Goal: Communication & Community: Share content

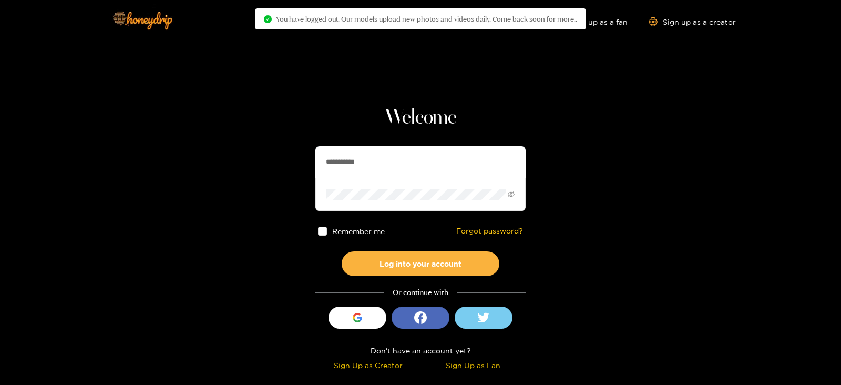
drag, startPoint x: 381, startPoint y: 160, endPoint x: 304, endPoint y: 157, distance: 76.8
click at [304, 157] on section "**********" at bounding box center [420, 187] width 841 height 374
type input "********"
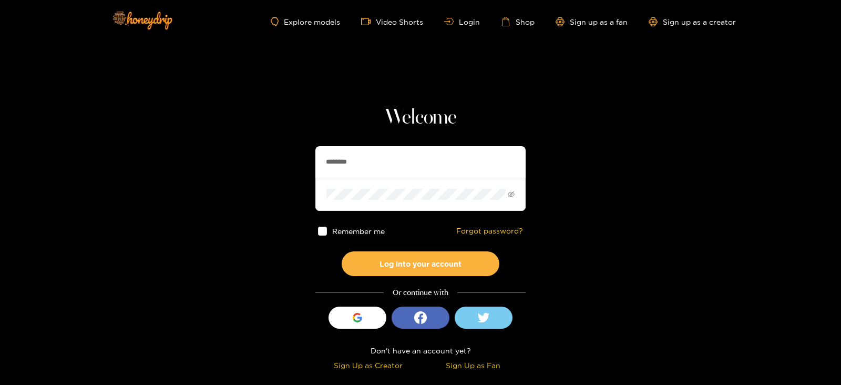
click at [342, 251] on button "Log into your account" at bounding box center [421, 263] width 158 height 25
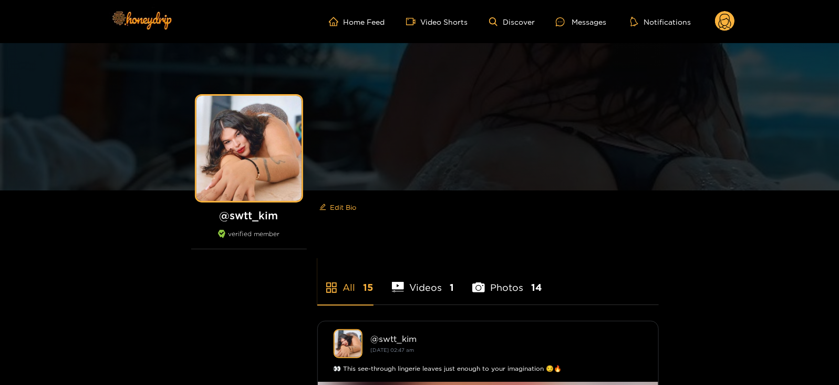
click at [576, 30] on ul "Home Feed Video Shorts Discover Messages Notifications" at bounding box center [532, 21] width 406 height 21
click at [565, 22] on icon at bounding box center [560, 21] width 9 height 9
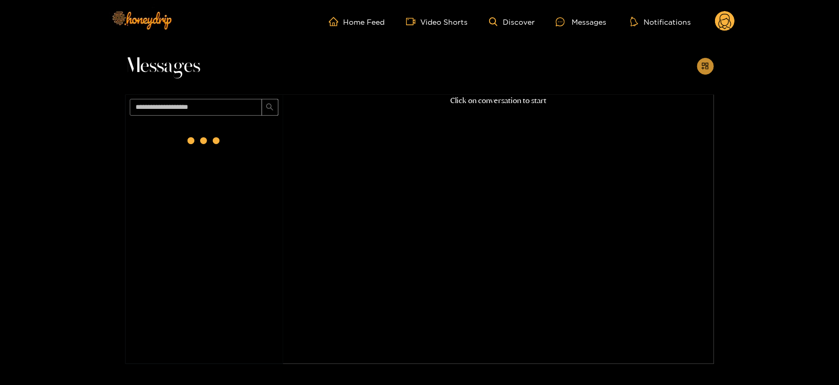
click at [704, 68] on icon "appstore-add" at bounding box center [705, 66] width 7 height 7
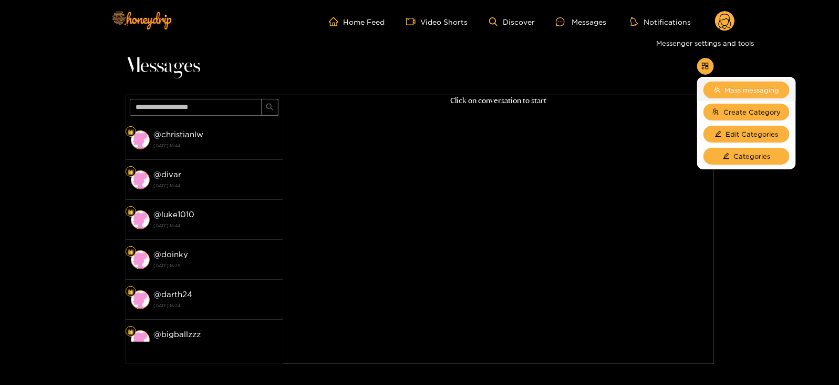
click at [714, 81] on button "Mass messaging" at bounding box center [747, 89] width 86 height 17
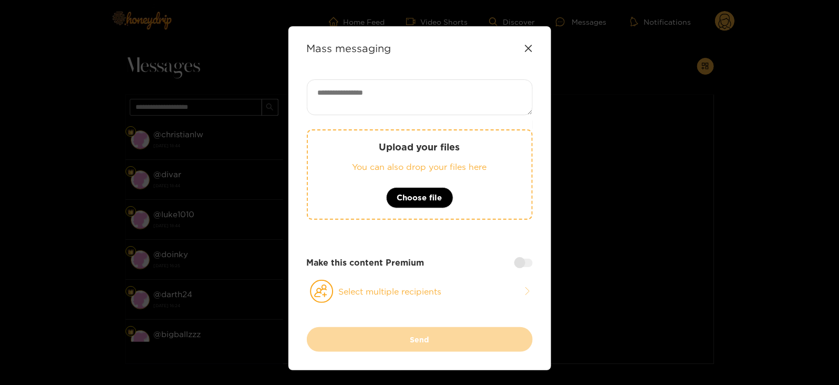
click at [362, 155] on div "Upload your files You can also drop your files here Choose file" at bounding box center [420, 174] width 226 height 90
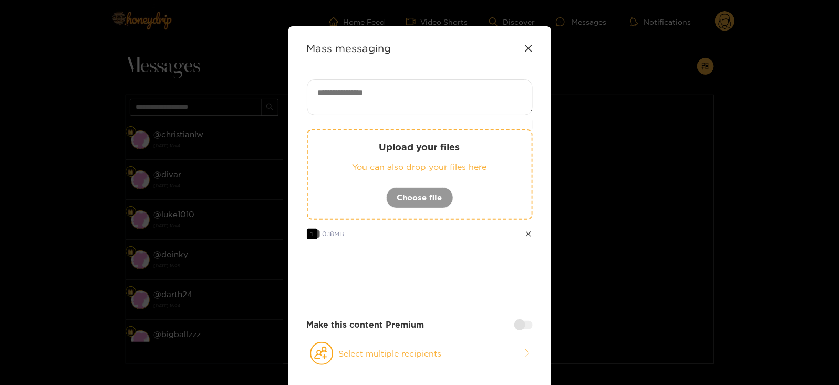
click at [392, 112] on textarea at bounding box center [420, 97] width 226 height 36
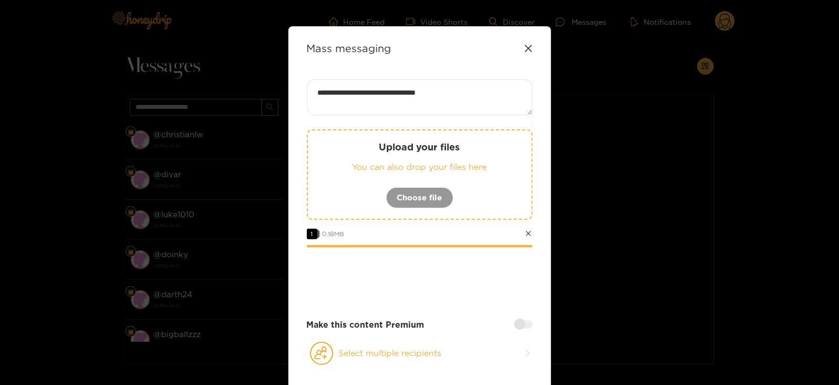
paste textarea "****"
type textarea "**********"
click at [335, 344] on button "Select multiple recipients" at bounding box center [420, 353] width 226 height 24
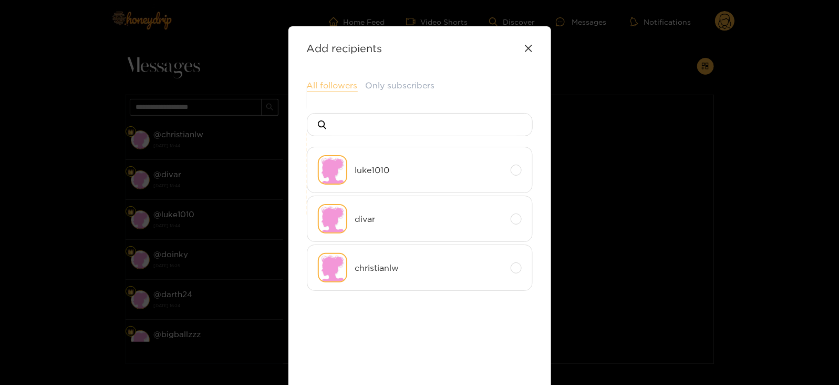
click at [331, 88] on button "All followers" at bounding box center [332, 85] width 51 height 13
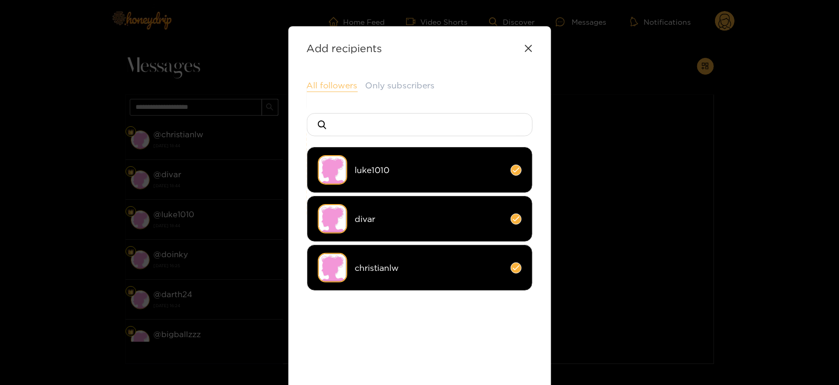
scroll to position [114, 0]
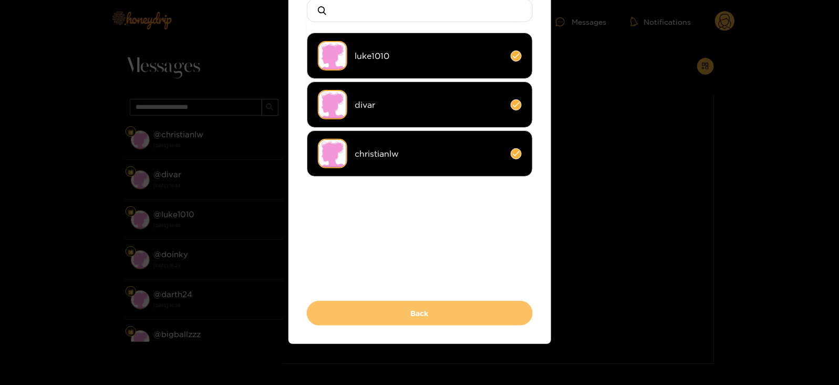
click at [324, 301] on button "Back" at bounding box center [420, 313] width 226 height 25
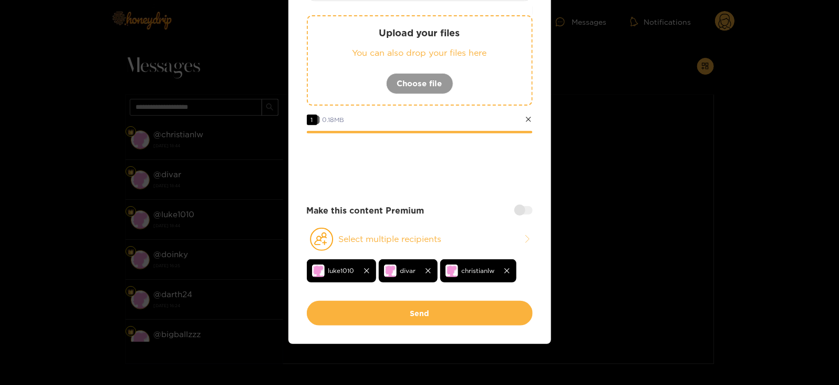
click at [525, 215] on div "Make this content Premium" at bounding box center [420, 210] width 226 height 12
click at [519, 211] on div at bounding box center [524, 210] width 18 height 8
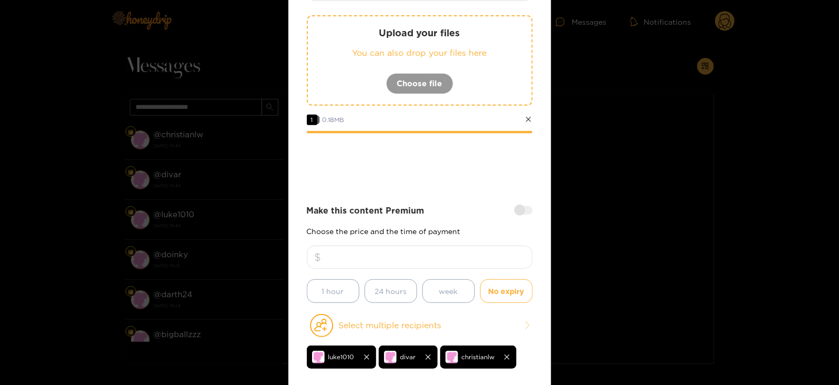
click at [444, 251] on input "number" at bounding box center [420, 256] width 226 height 23
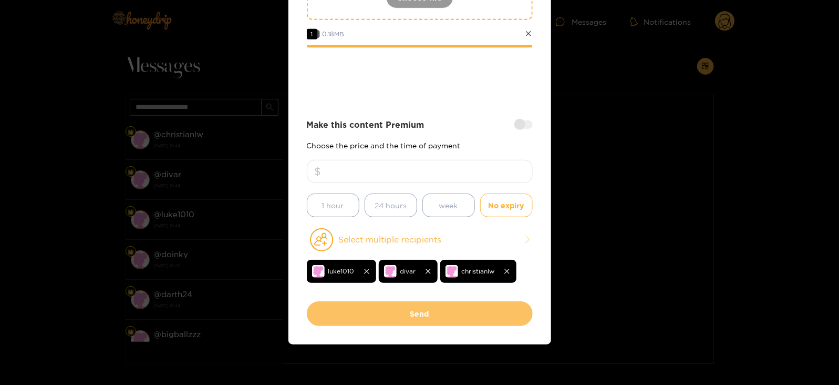
type input "*"
click at [390, 310] on button "Send" at bounding box center [420, 313] width 226 height 25
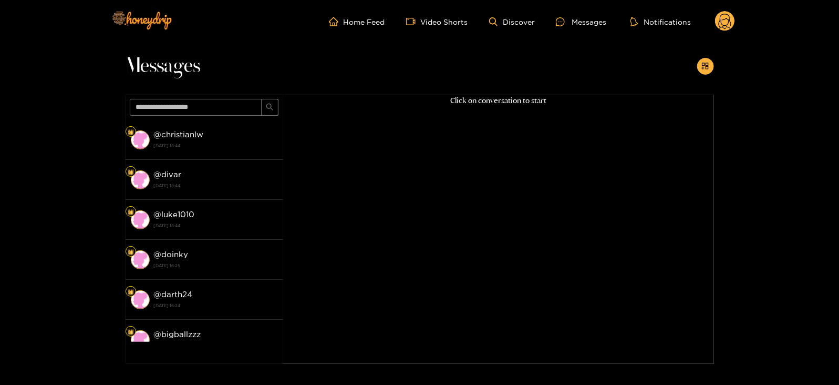
scroll to position [112, 0]
click at [720, 22] on icon at bounding box center [725, 23] width 13 height 18
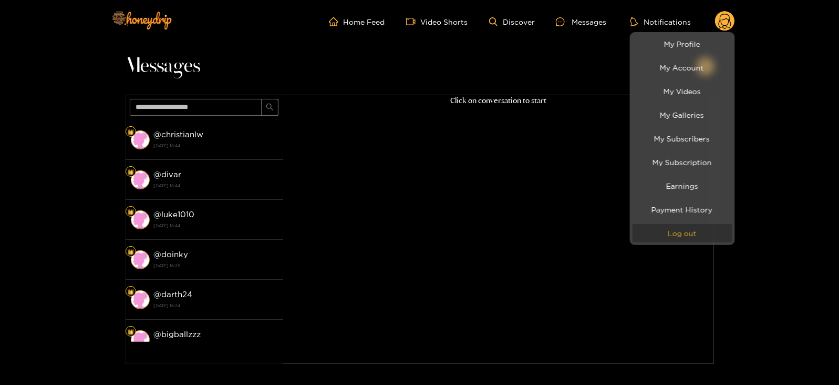
click at [678, 238] on button "Log out" at bounding box center [683, 233] width 100 height 18
